Goal: Task Accomplishment & Management: Use online tool/utility

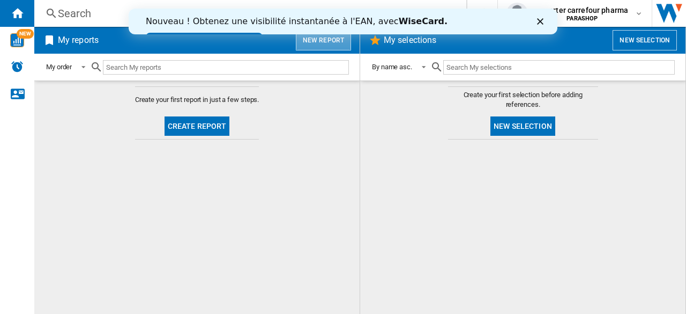
click at [333, 38] on button "New report" at bounding box center [323, 40] width 55 height 20
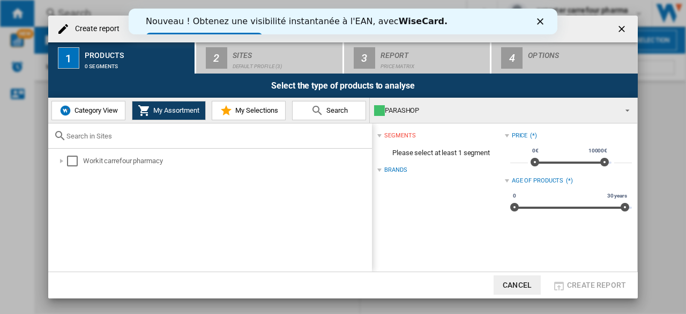
click at [100, 113] on span "Category View" at bounding box center [95, 110] width 46 height 8
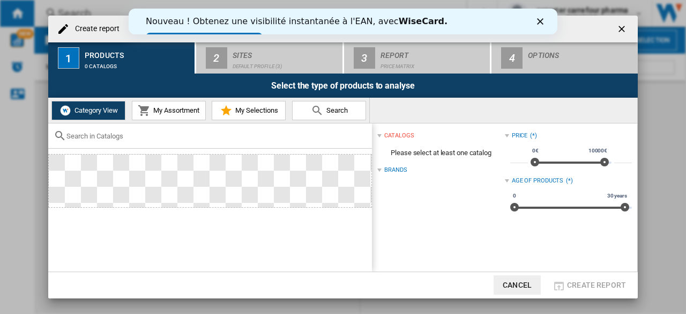
click at [153, 109] on span "My Assortment" at bounding box center [175, 110] width 49 height 8
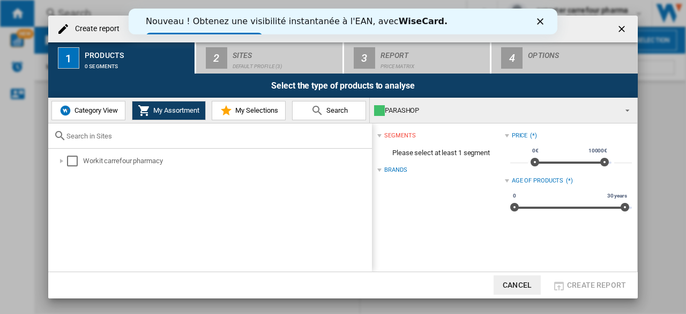
click at [83, 113] on span "Category View" at bounding box center [95, 110] width 46 height 8
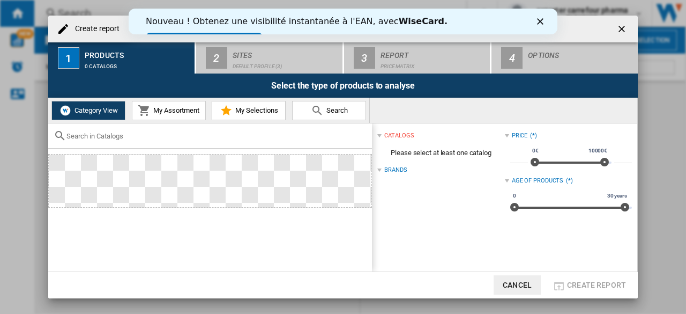
click at [399, 172] on div "Brands" at bounding box center [395, 170] width 23 height 9
click at [176, 107] on span "My Assortment" at bounding box center [175, 110] width 49 height 8
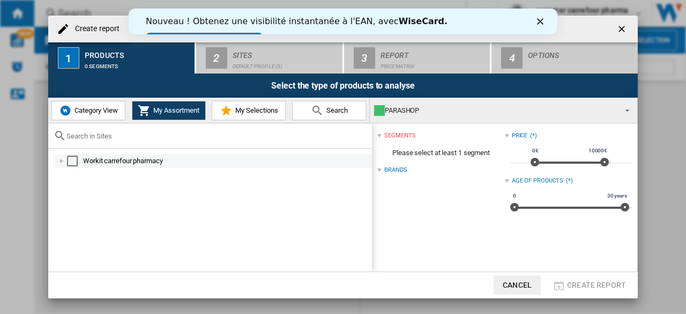
click at [62, 164] on div at bounding box center [61, 160] width 11 height 11
click at [66, 170] on li "Workit carrefour pharmacy" at bounding box center [218, 175] width 307 height 14
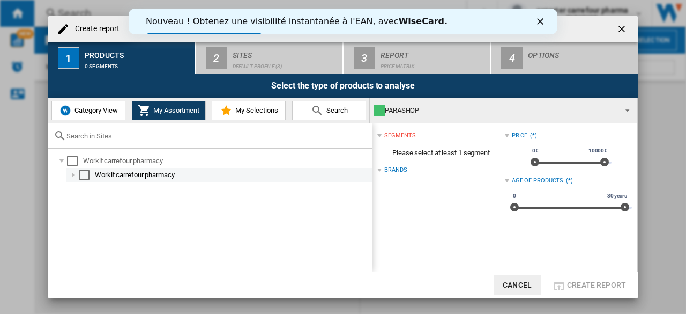
click at [70, 174] on div at bounding box center [73, 174] width 11 height 11
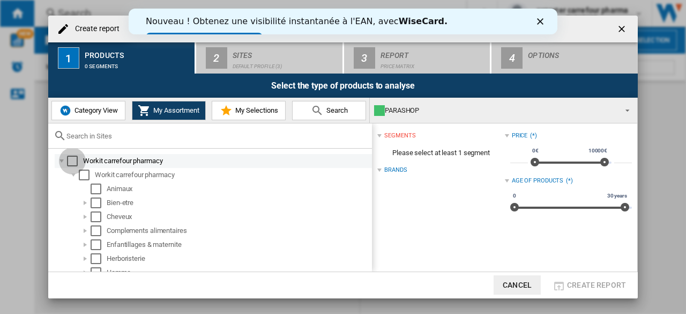
click at [72, 156] on div "Select" at bounding box center [72, 160] width 11 height 11
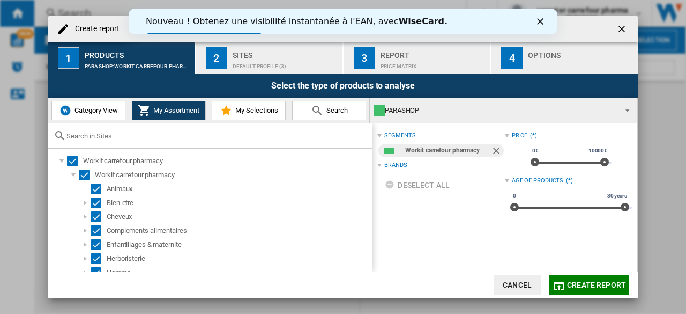
click at [401, 166] on div "Brands" at bounding box center [395, 165] width 23 height 9
click at [541, 24] on icon "Fermer" at bounding box center [540, 21] width 6 height 6
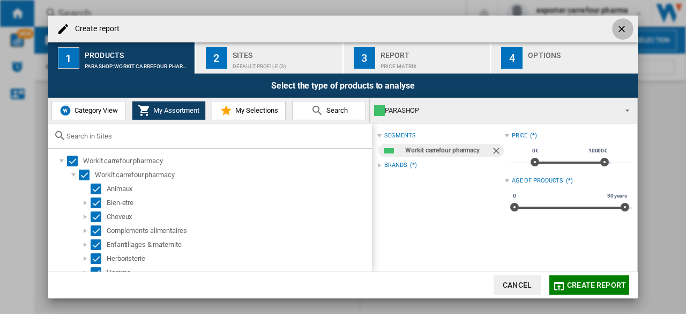
click at [623, 28] on ng-md-icon "getI18NText('BUTTONS.CLOSE_DIALOG')" at bounding box center [623, 30] width 13 height 13
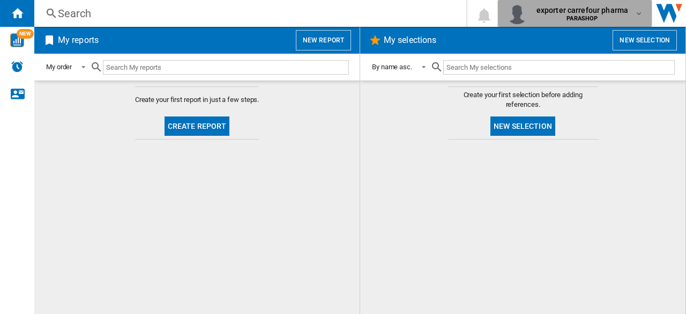
click at [625, 17] on span "PARASHOP" at bounding box center [583, 19] width 92 height 6
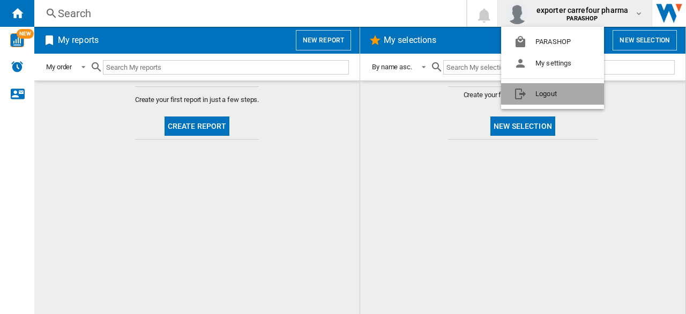
click at [570, 96] on button "Logout" at bounding box center [552, 93] width 103 height 21
